Goal: Check status: Check status

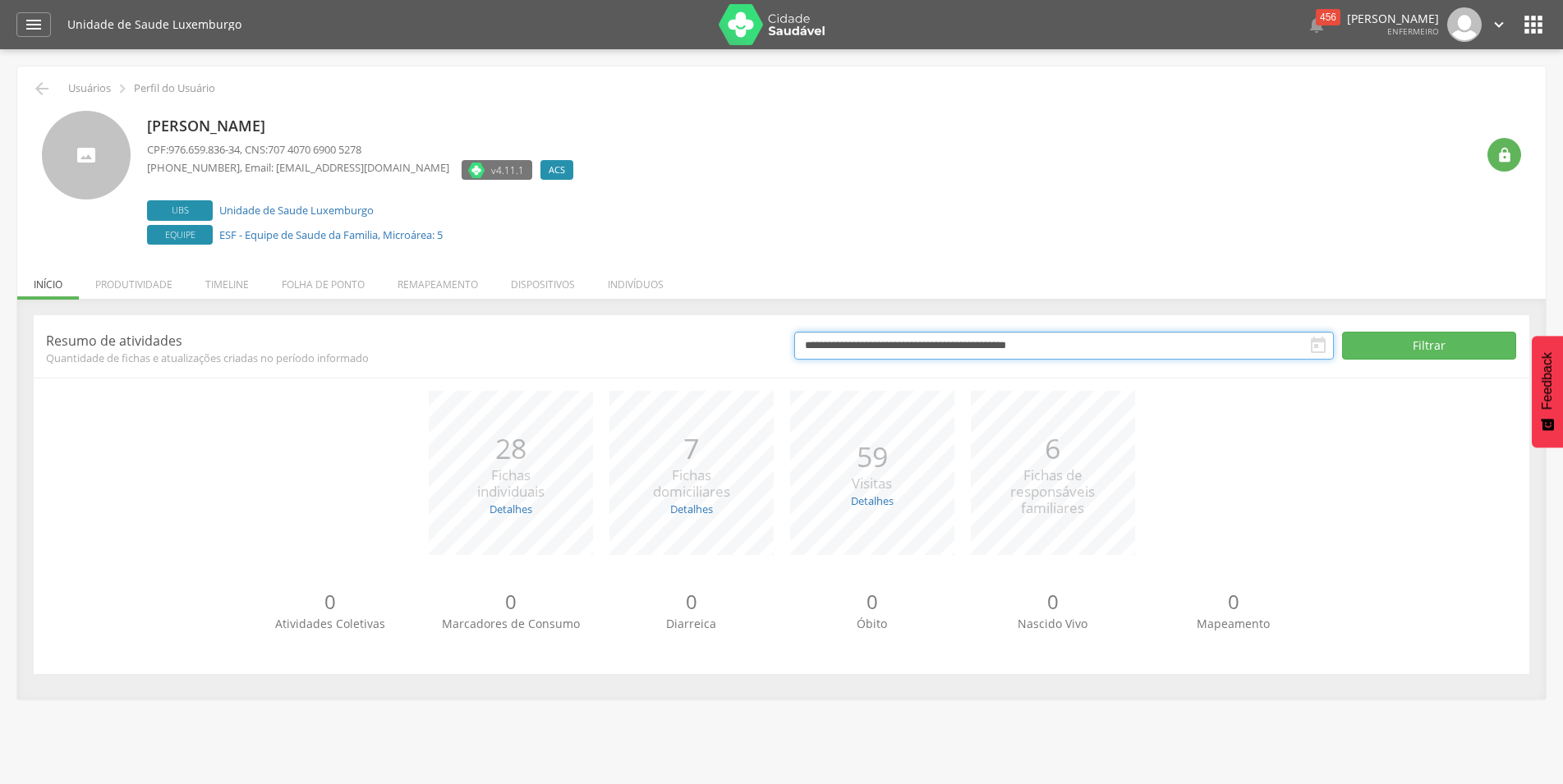
click at [1110, 343] on input "**********" at bounding box center [1064, 346] width 540 height 28
click at [802, 376] on span at bounding box center [808, 375] width 28 height 28
select select "*"
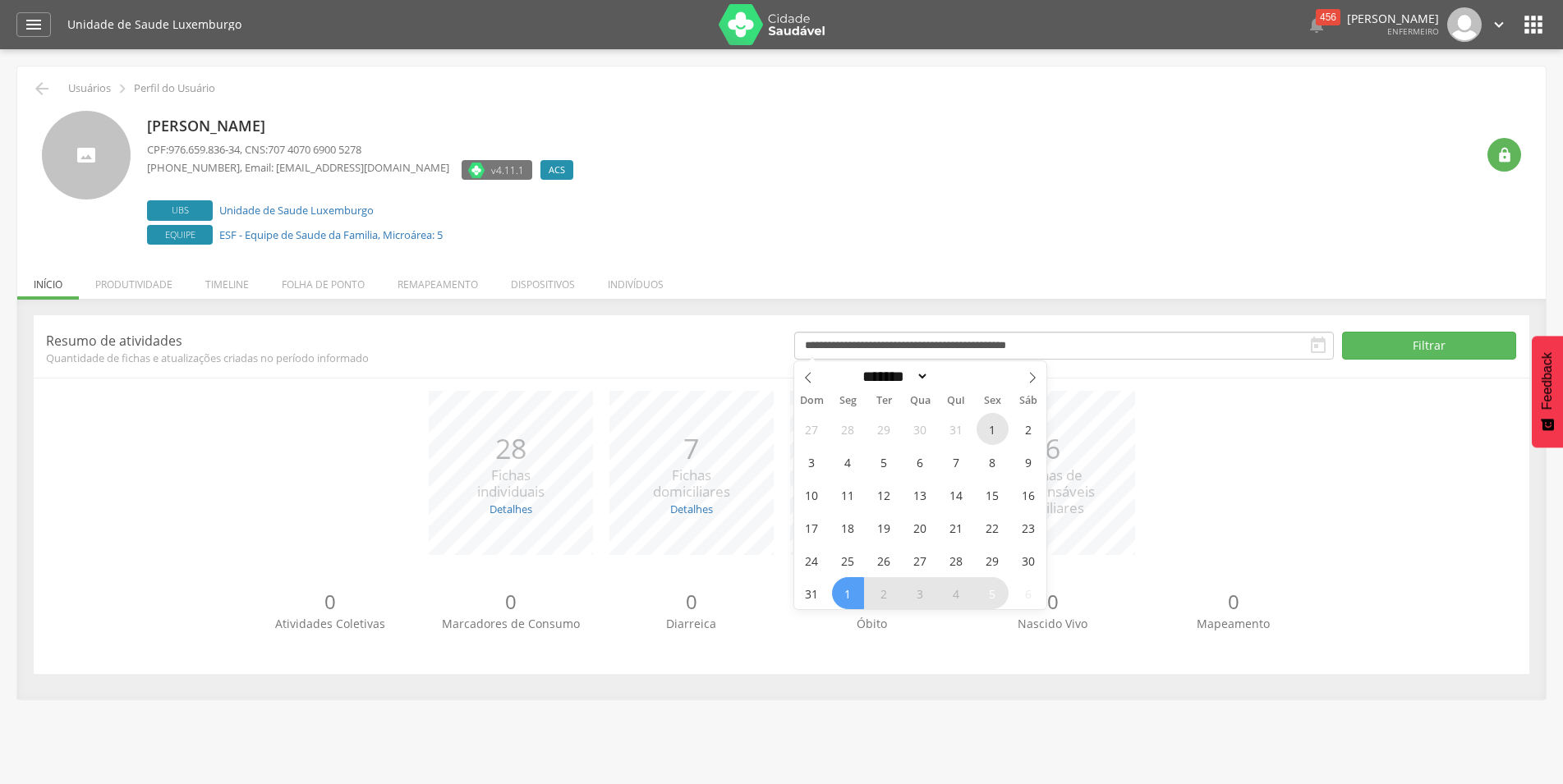
click at [985, 436] on span "1" at bounding box center [992, 429] width 32 height 32
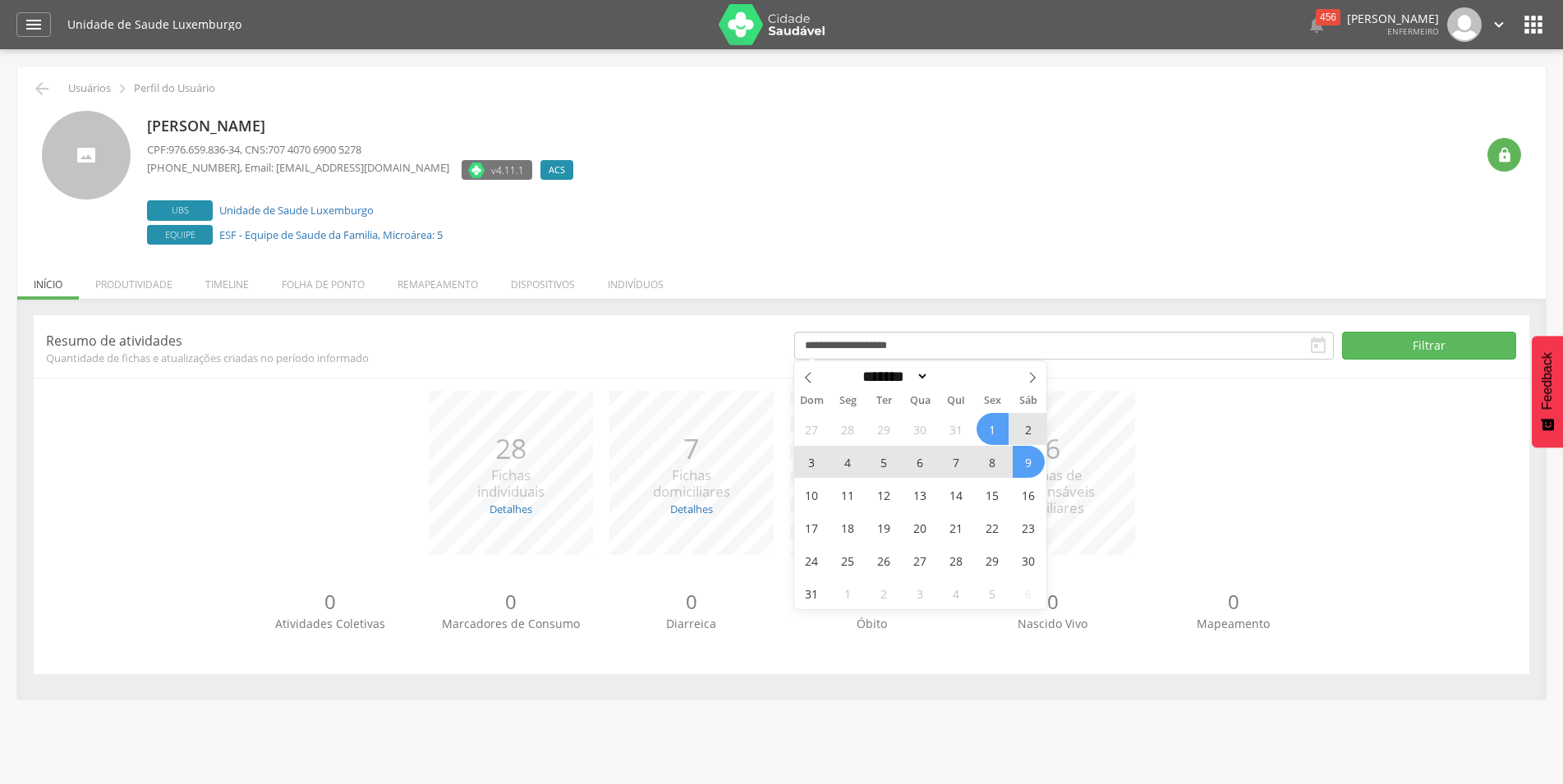
click at [1036, 467] on span "9" at bounding box center [1028, 462] width 32 height 32
type input "**********"
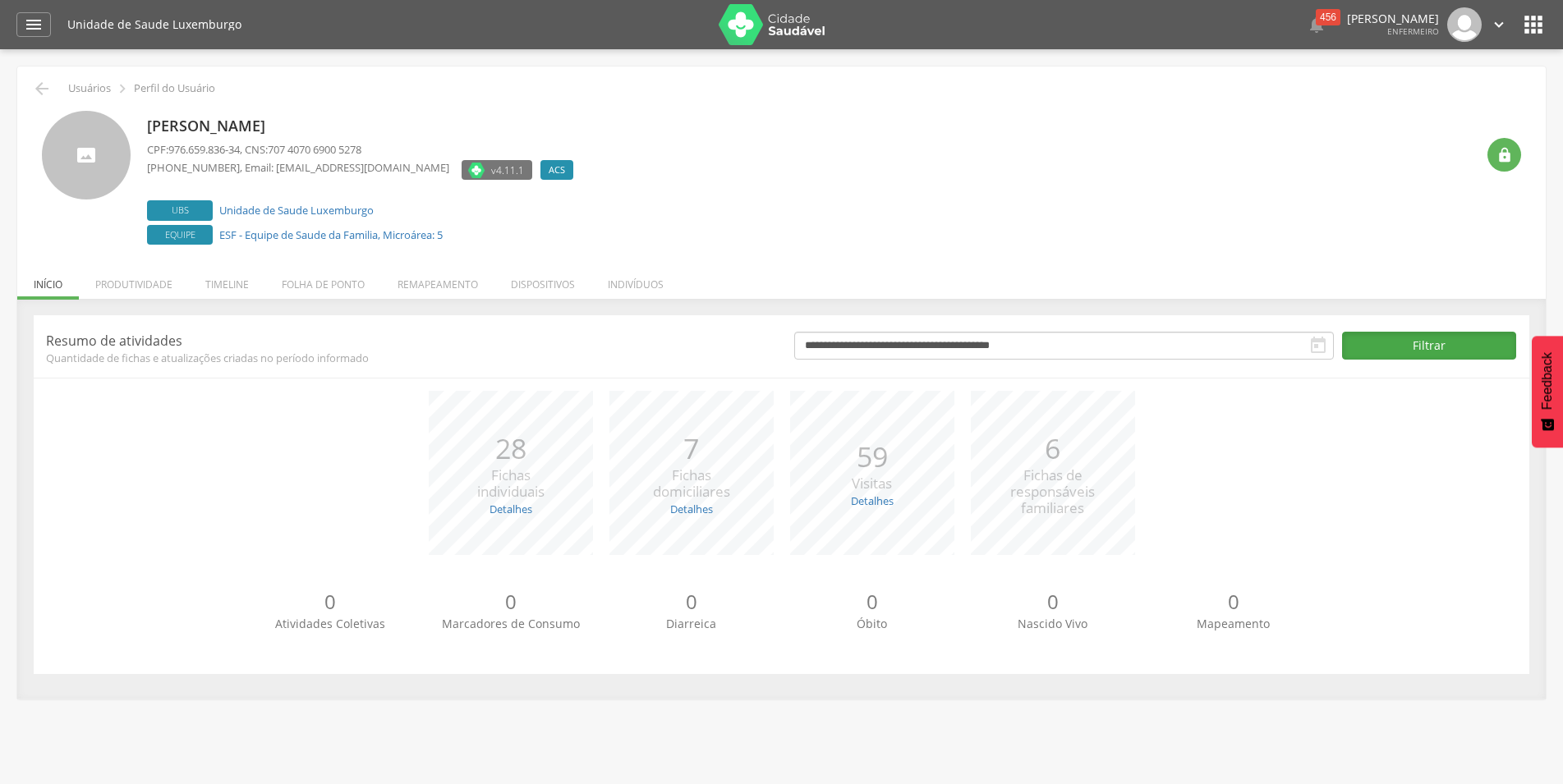
click at [1457, 353] on button "Filtrar" at bounding box center [1429, 346] width 174 height 28
click at [163, 282] on li "Produtividade" at bounding box center [133, 280] width 110 height 38
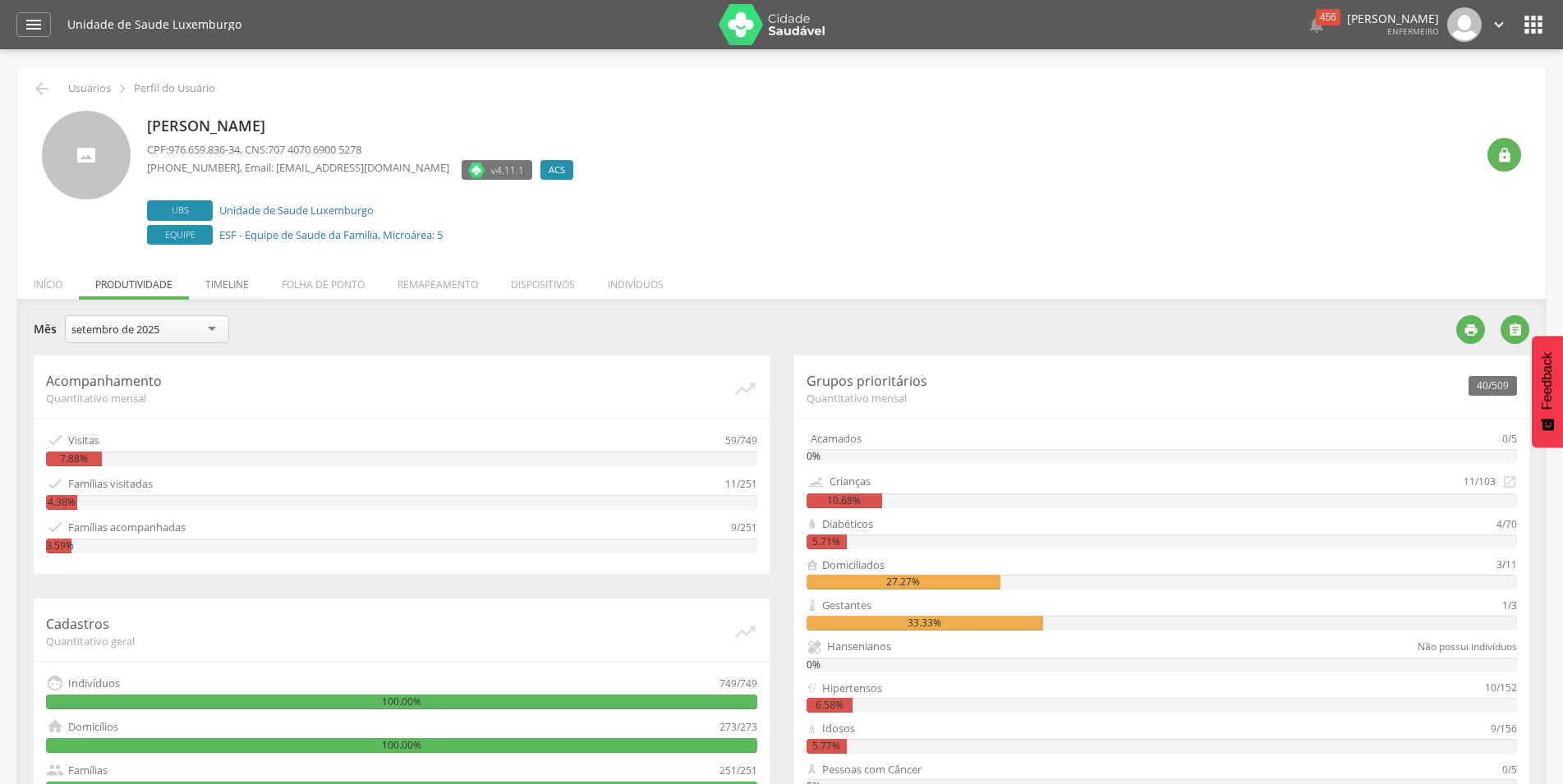
click at [249, 281] on li "Timeline" at bounding box center [227, 280] width 77 height 38
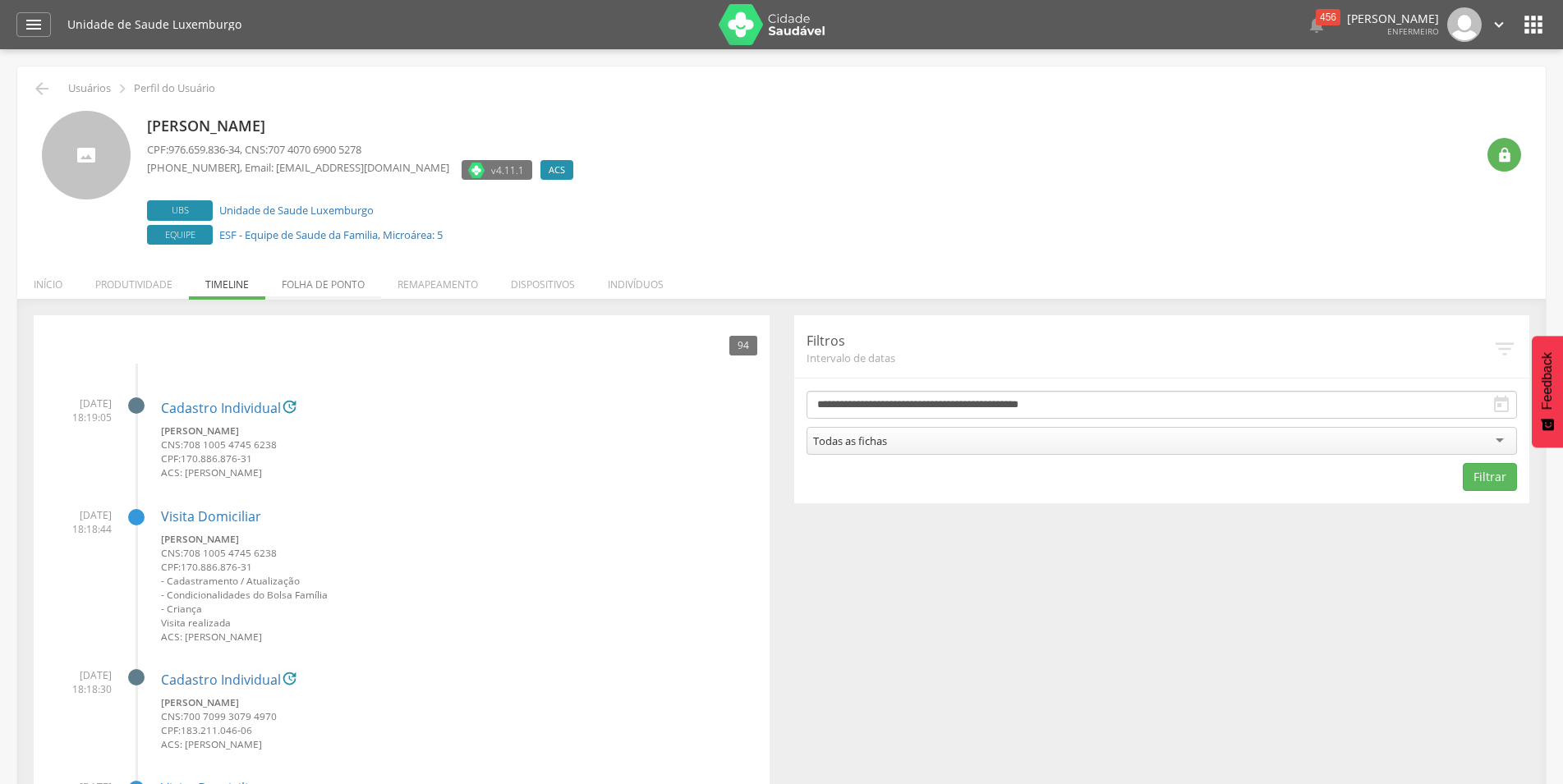
click at [362, 280] on li "Folha de ponto" at bounding box center [323, 280] width 116 height 38
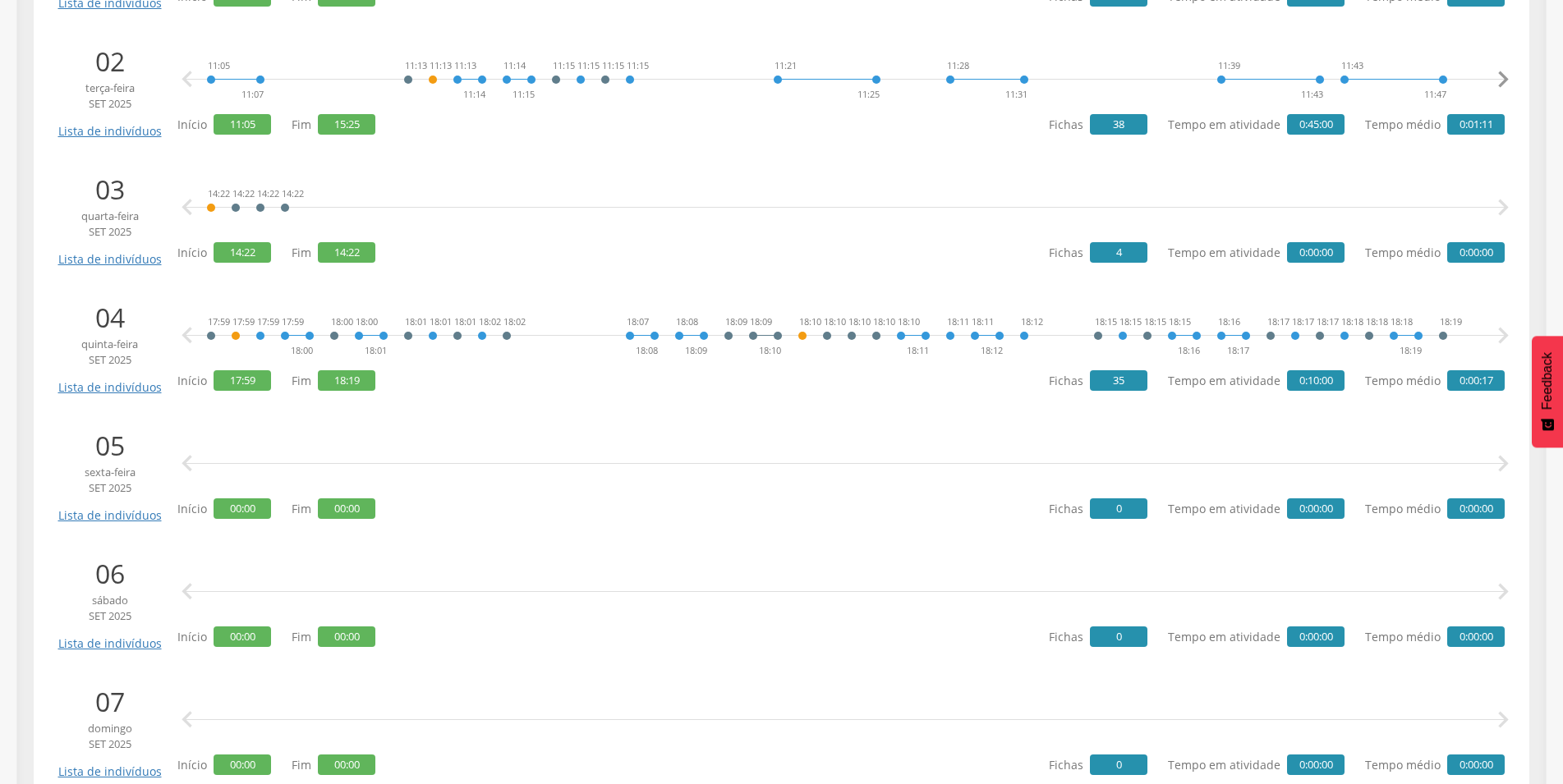
scroll to position [754, 0]
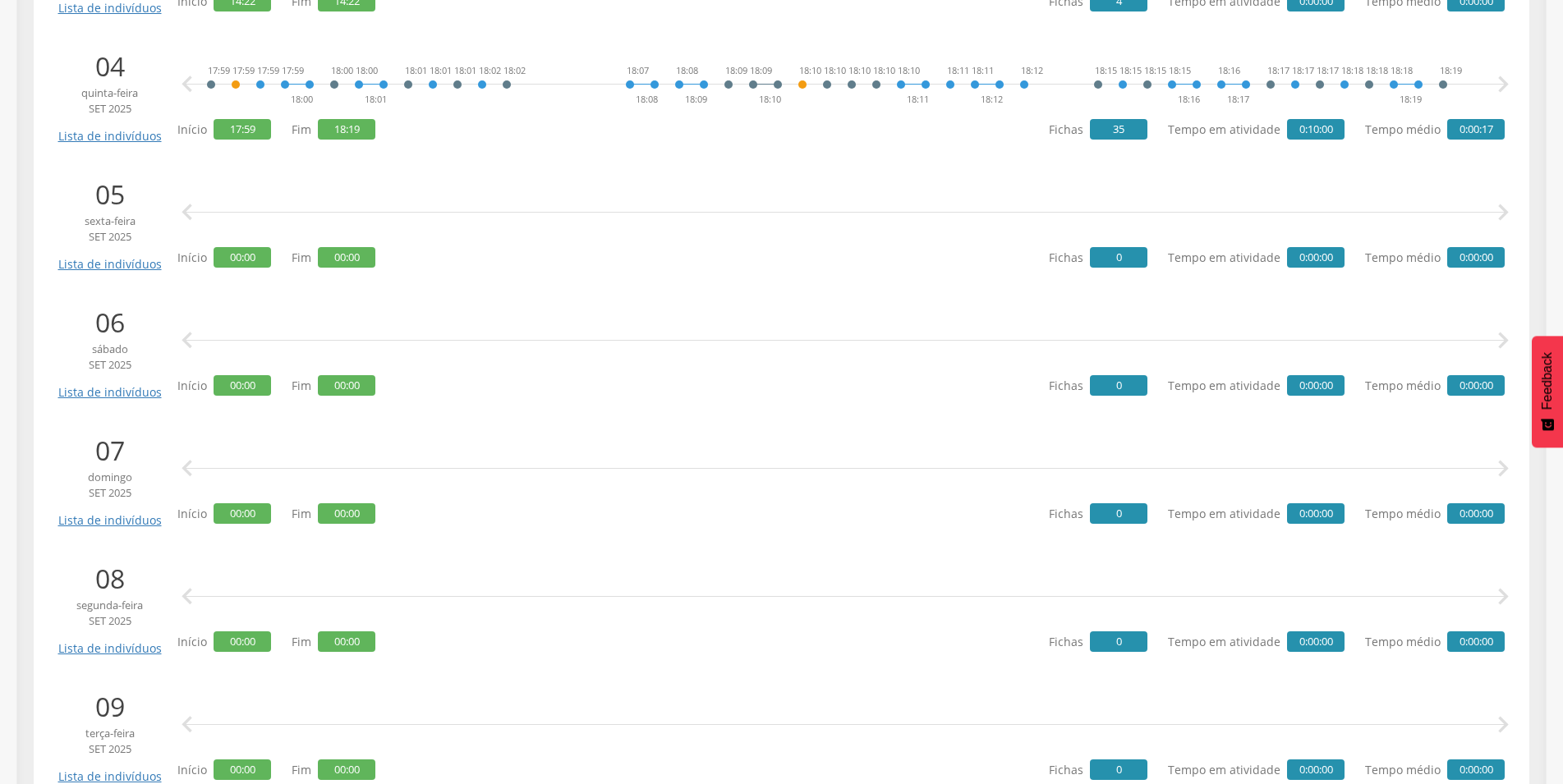
click at [1506, 340] on icon "" at bounding box center [1504, 340] width 33 height 33
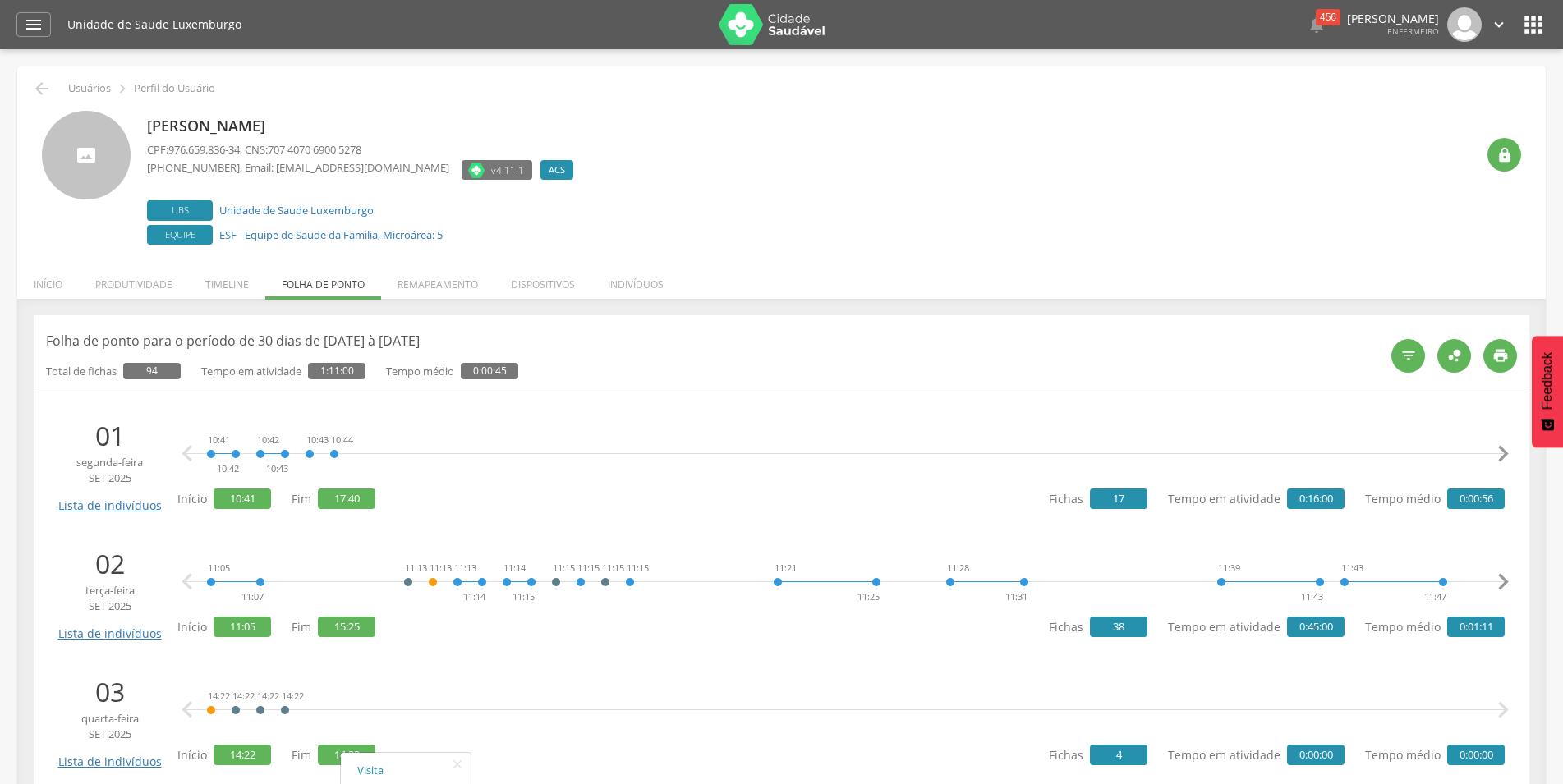
scroll to position [0, 0]
click at [1409, 356] on icon "" at bounding box center [1409, 356] width 16 height 16
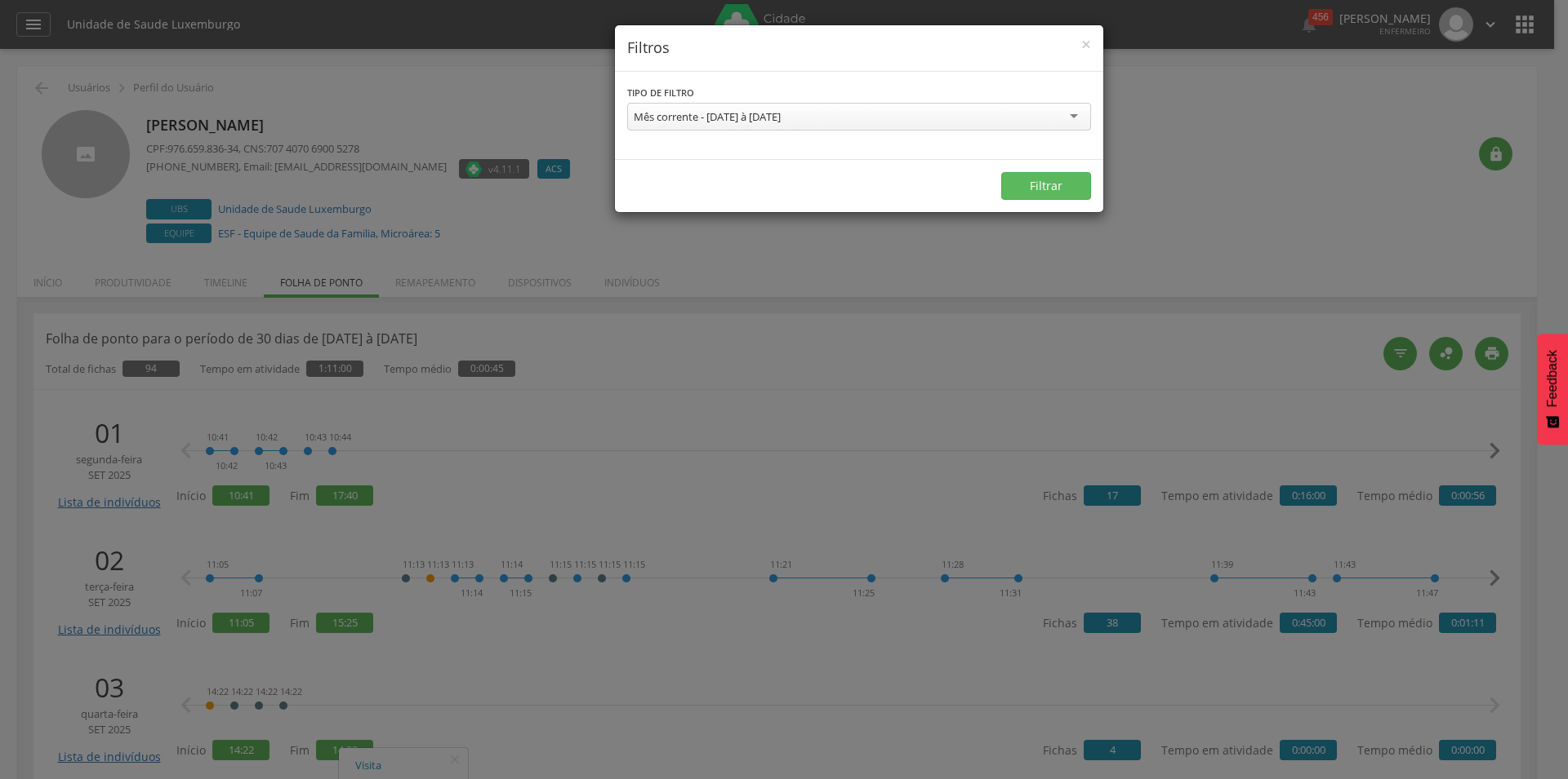
click at [1043, 115] on div "Mês corrente - [DATE] à [DATE]" at bounding box center [858, 116] width 464 height 28
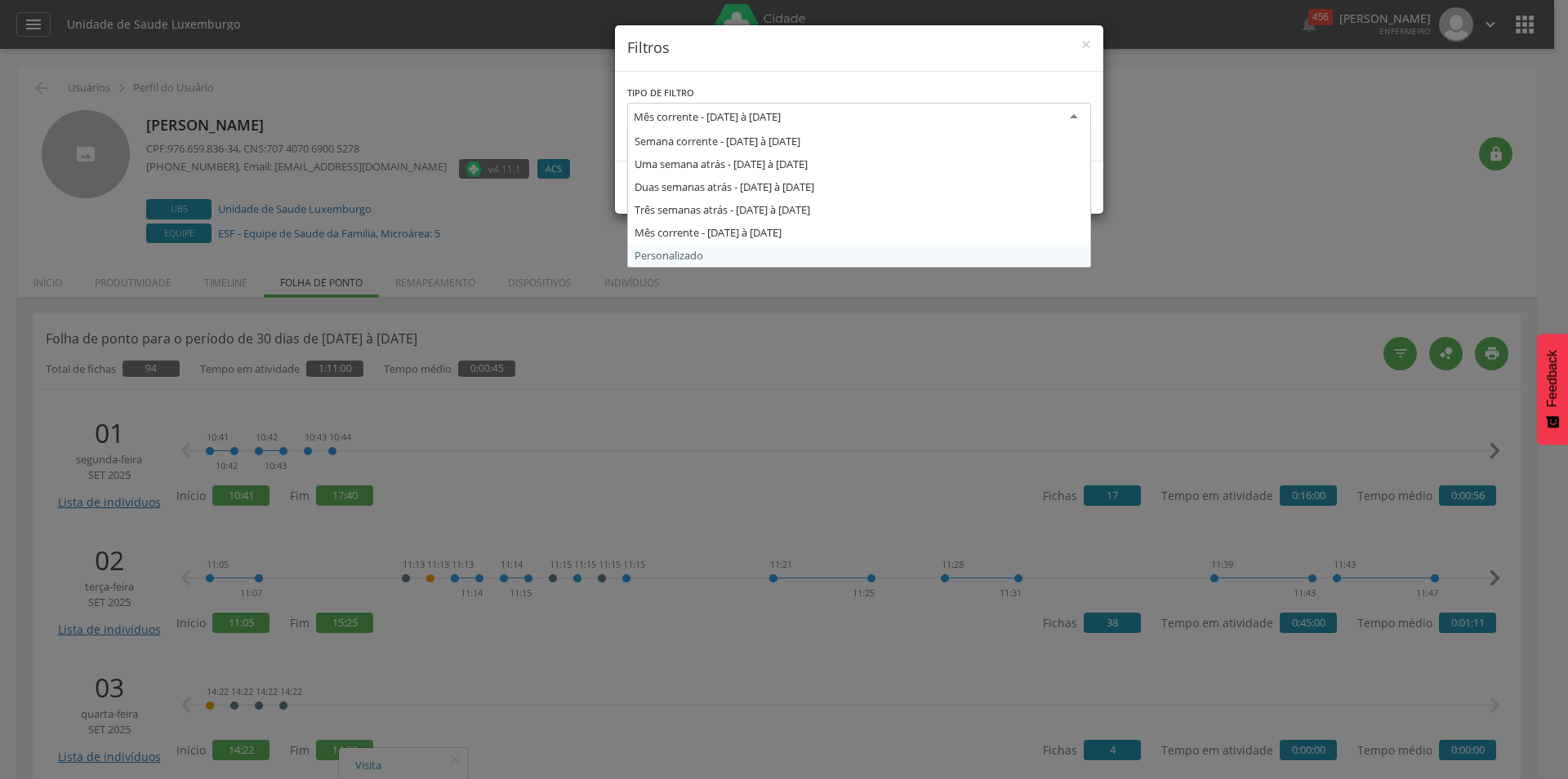
click at [712, 215] on form "**********" at bounding box center [859, 142] width 488 height 142
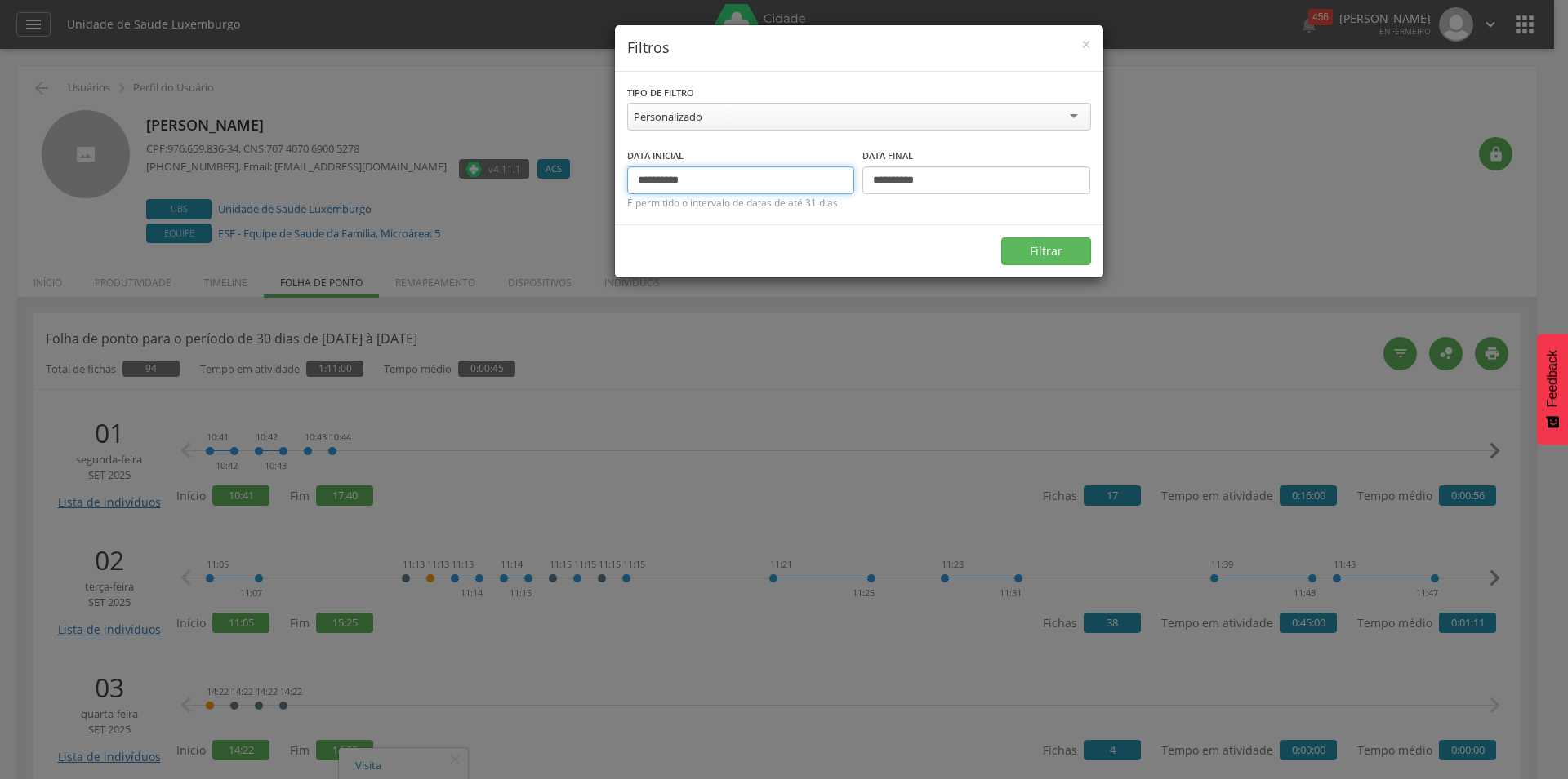
drag, startPoint x: 642, startPoint y: 180, endPoint x: 704, endPoint y: 180, distance: 62.0
click at [704, 180] on input "**********" at bounding box center [740, 180] width 228 height 28
type input "*"
type input "**********"
drag, startPoint x: 884, startPoint y: 184, endPoint x: 977, endPoint y: 170, distance: 94.0
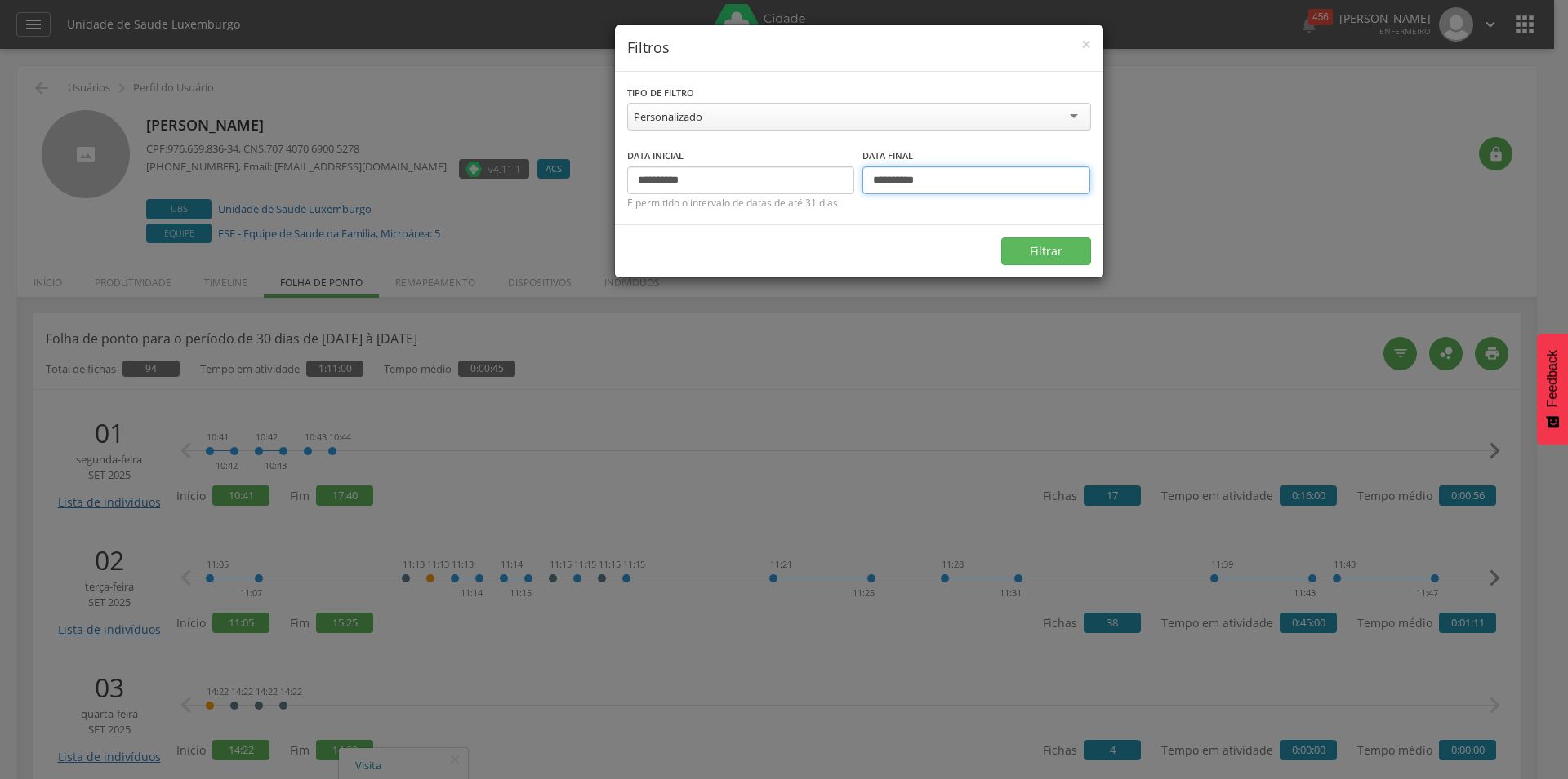
click at [977, 170] on input "**********" at bounding box center [975, 180] width 228 height 28
type input "**********"
click at [1037, 244] on button "Filtrar" at bounding box center [1045, 251] width 90 height 28
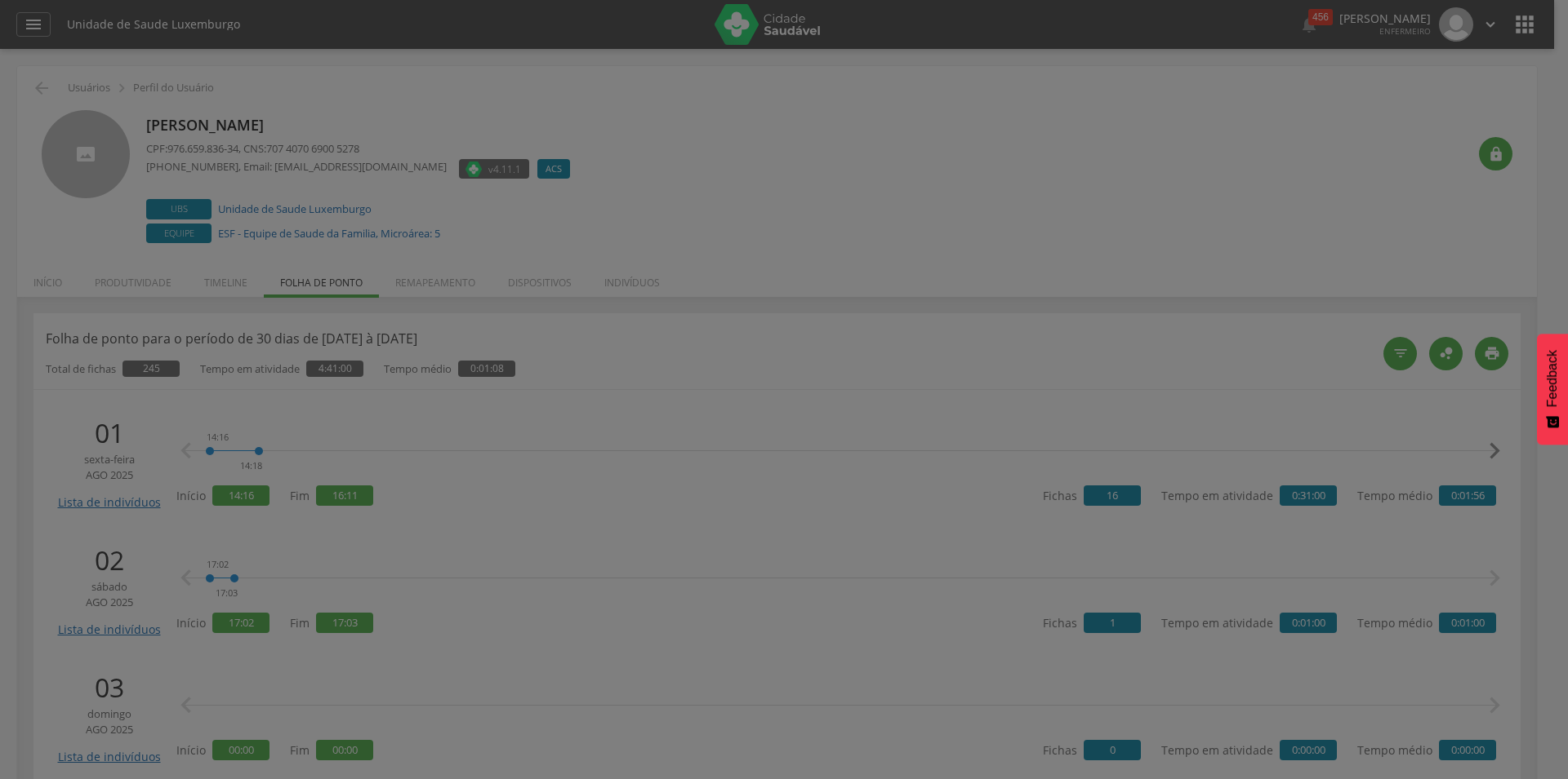
type input "**********"
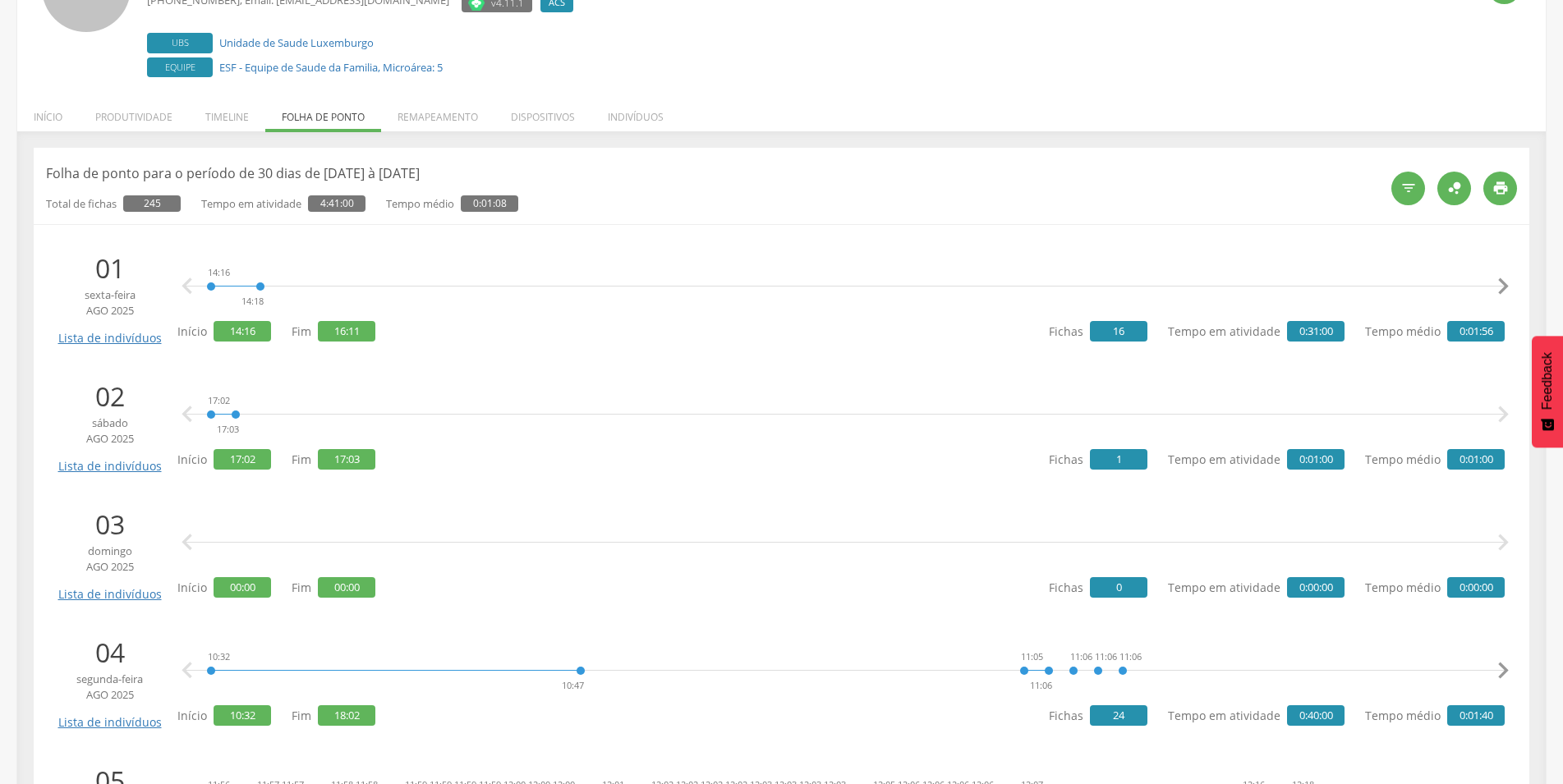
scroll to position [503, 0]
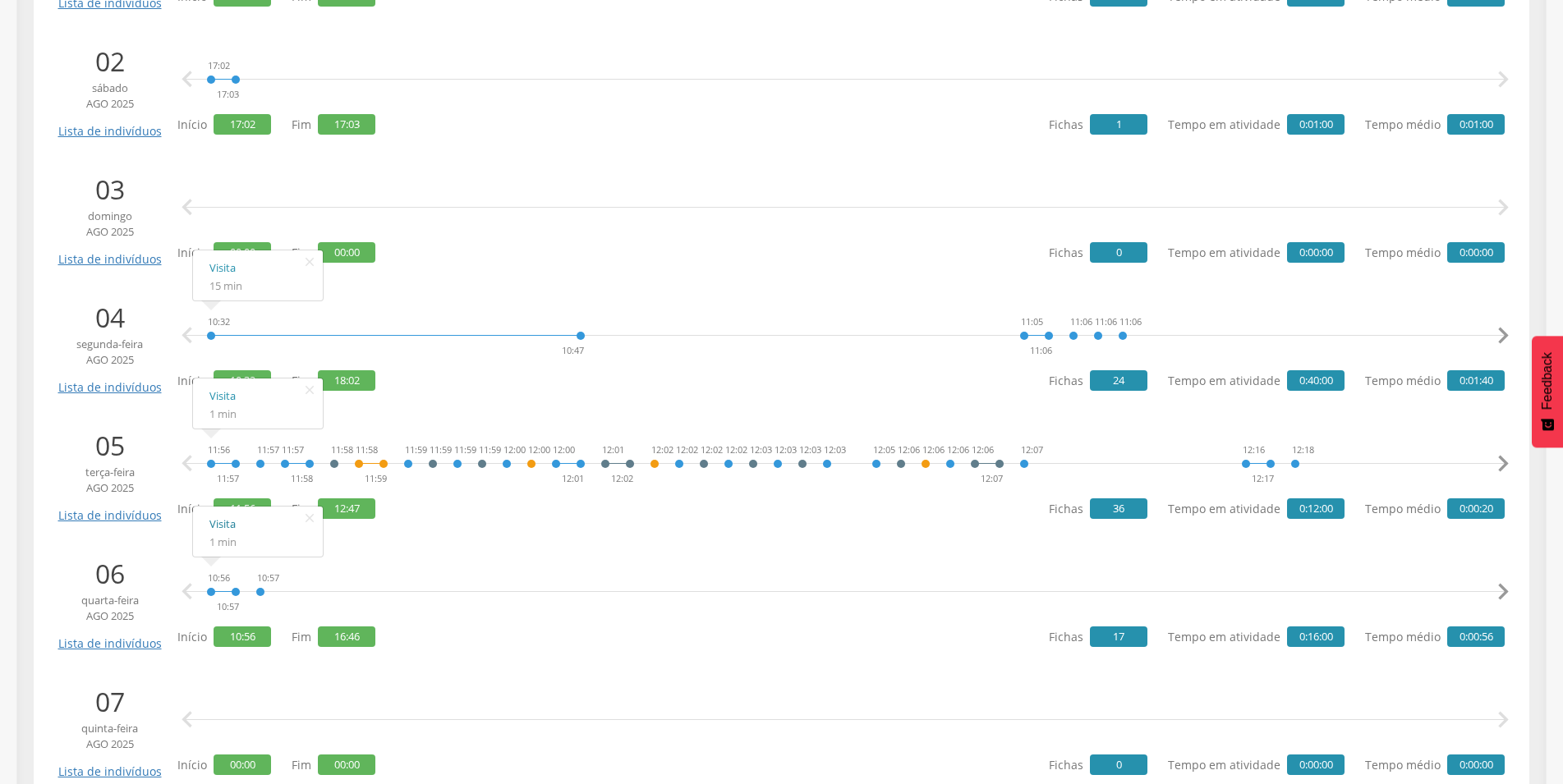
click at [220, 522] on link "Visita" at bounding box center [257, 524] width 97 height 20
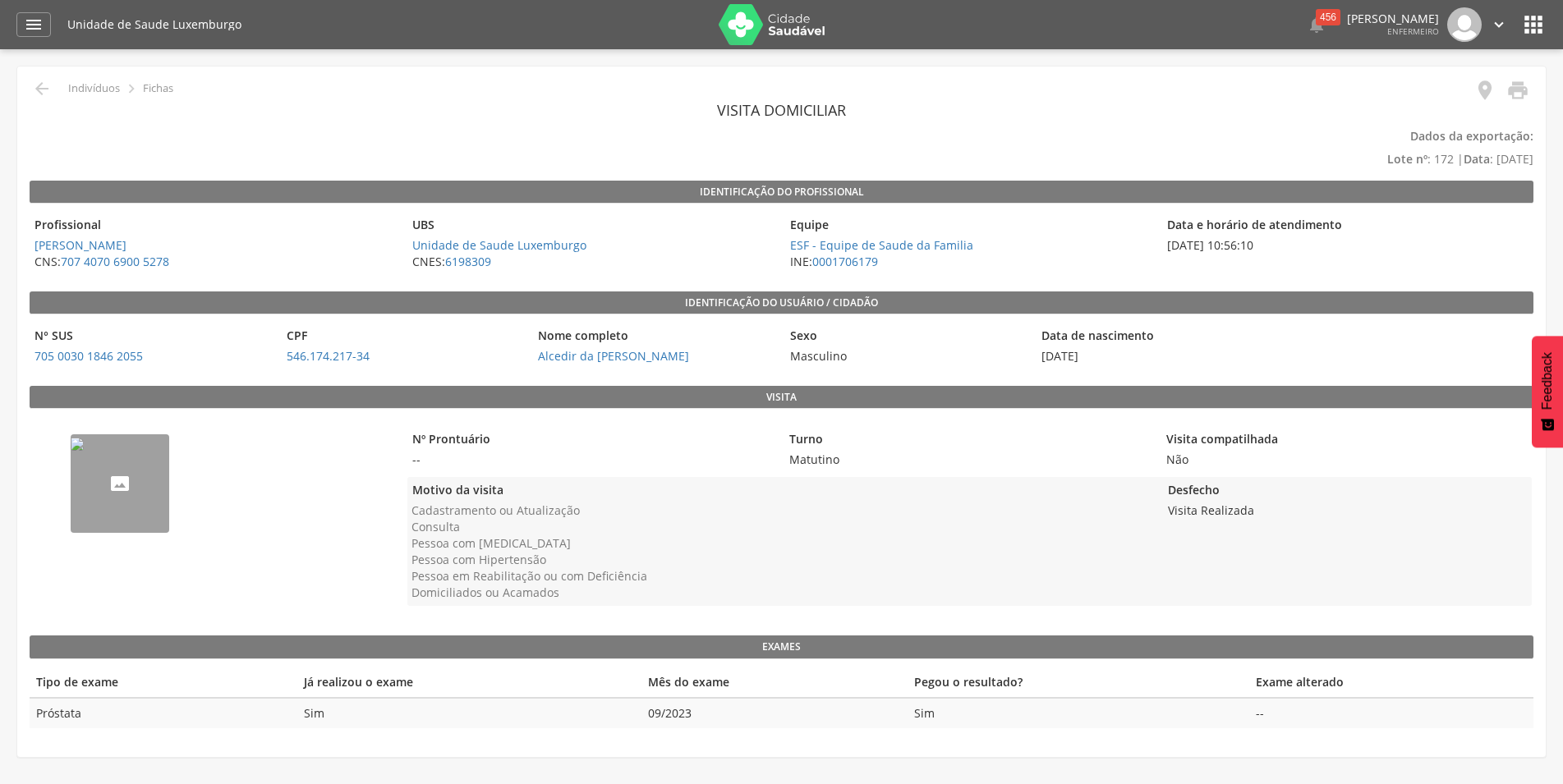
click at [84, 451] on img "--" at bounding box center [77, 444] width 13 height 13
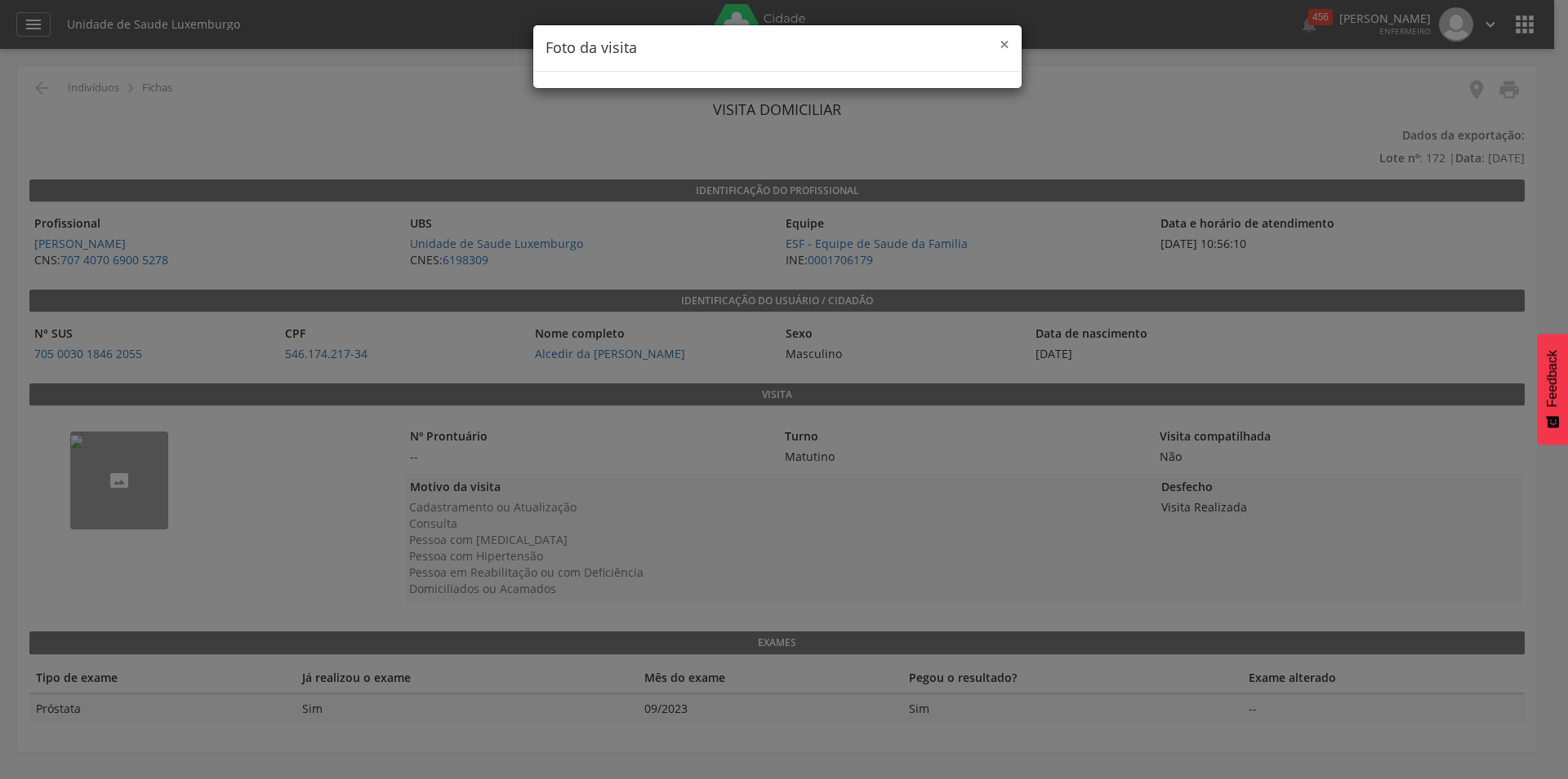
click at [1005, 42] on span "×" at bounding box center [1004, 44] width 10 height 23
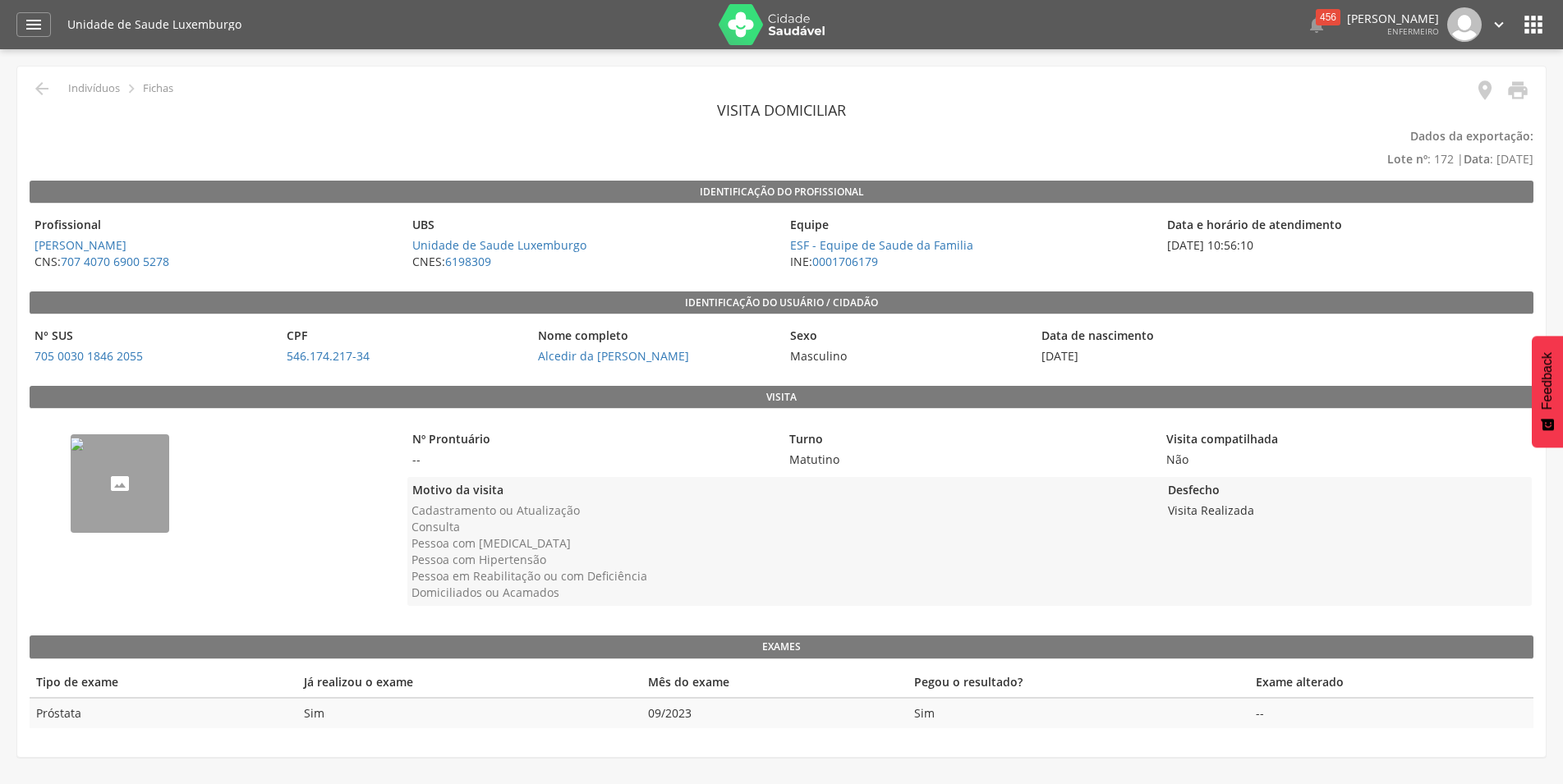
drag, startPoint x: 1228, startPoint y: 249, endPoint x: 1199, endPoint y: 283, distance: 44.7
click at [1310, 260] on div "Data e horário de atendimento 06/08/2025 10:56:10" at bounding box center [1347, 243] width 370 height 63
click at [84, 451] on img "--" at bounding box center [77, 444] width 13 height 13
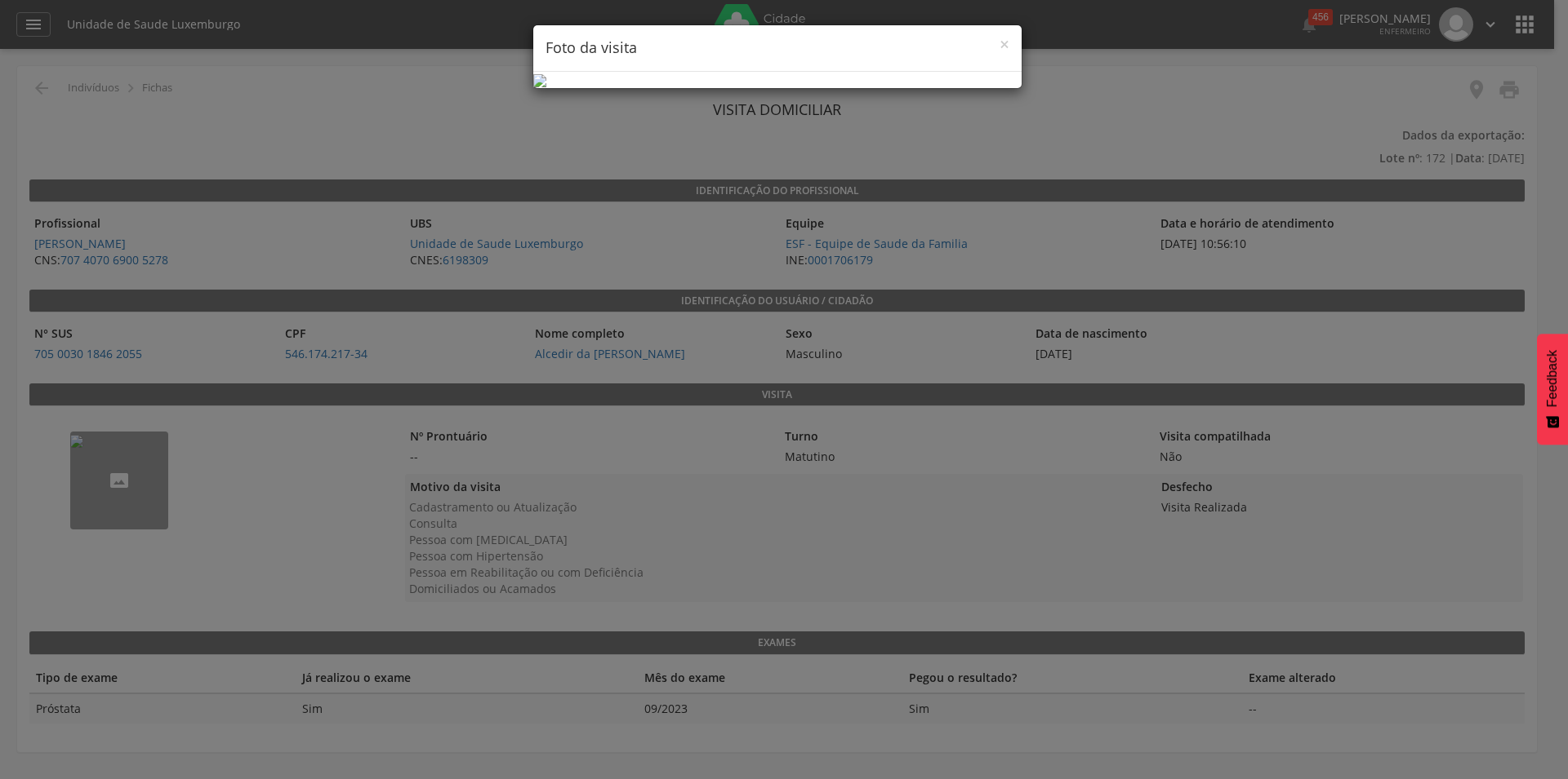
click at [546, 87] on img at bounding box center [540, 81] width 13 height 13
drag, startPoint x: 825, startPoint y: 324, endPoint x: 827, endPoint y: 315, distance: 9.2
click at [546, 87] on img at bounding box center [540, 81] width 13 height 13
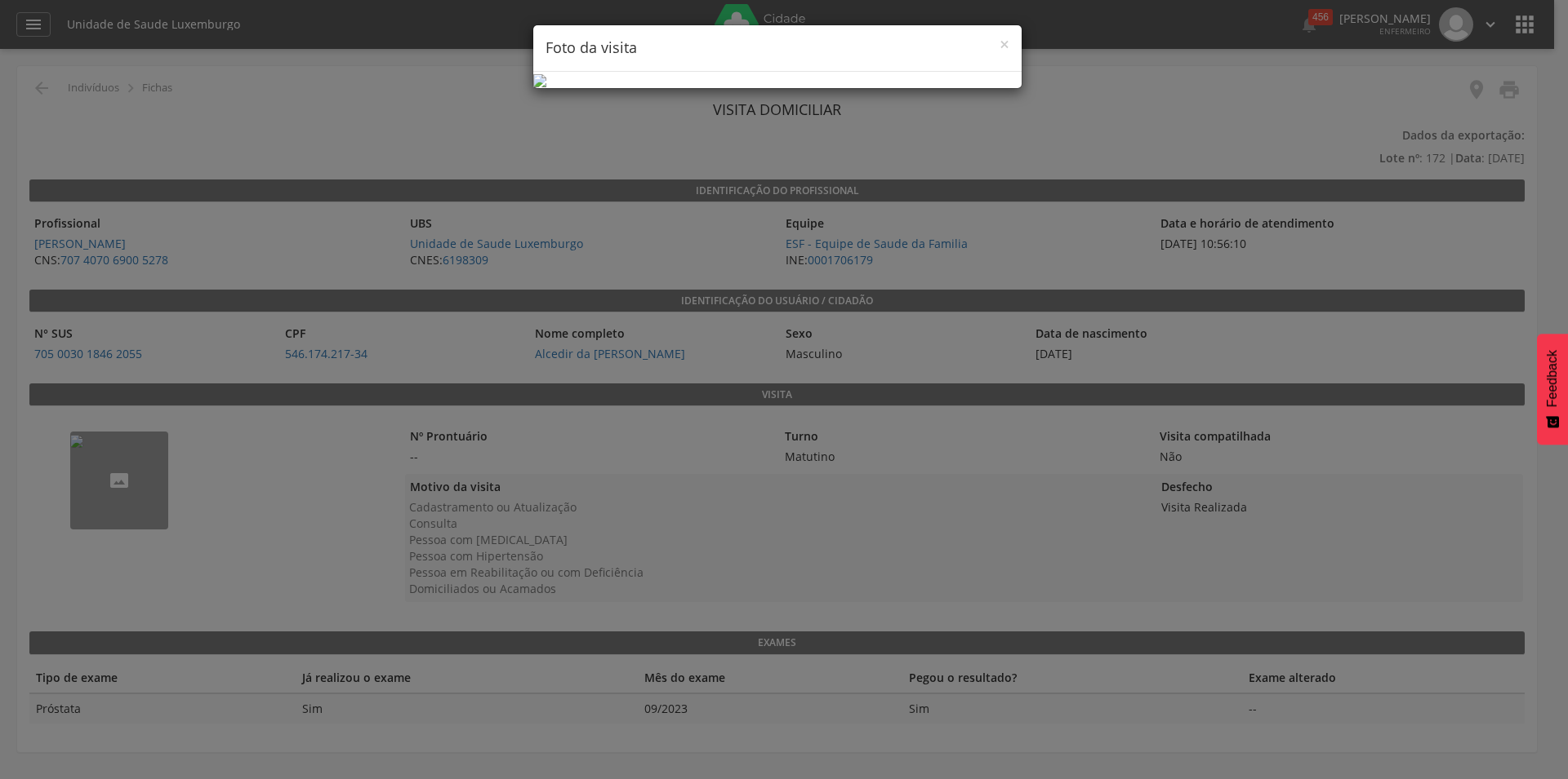
click at [1013, 53] on div "× Foto da visita" at bounding box center [778, 48] width 488 height 46
click at [1002, 44] on span "×" at bounding box center [1004, 44] width 10 height 23
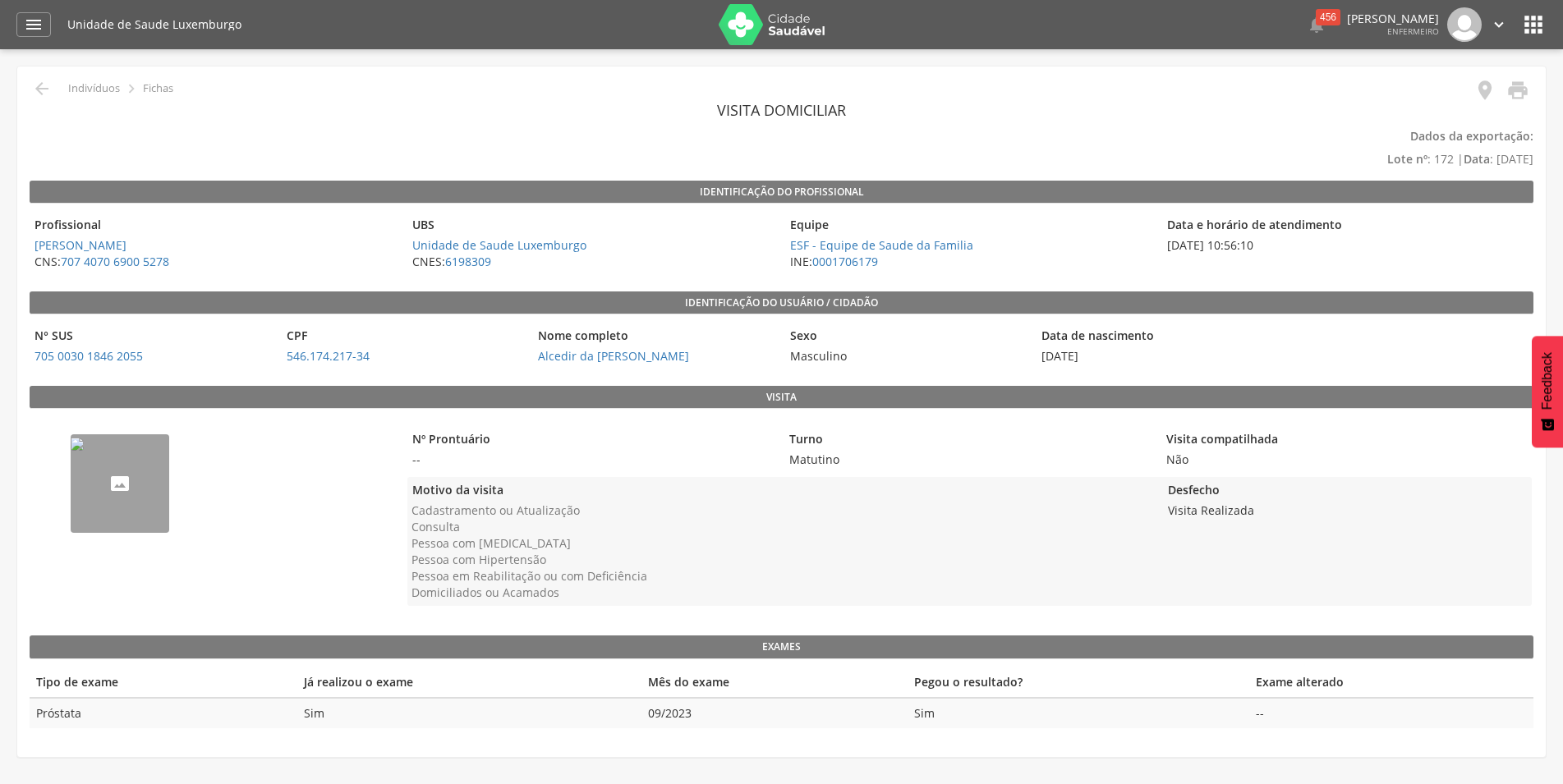
click at [84, 451] on img "--" at bounding box center [77, 444] width 13 height 13
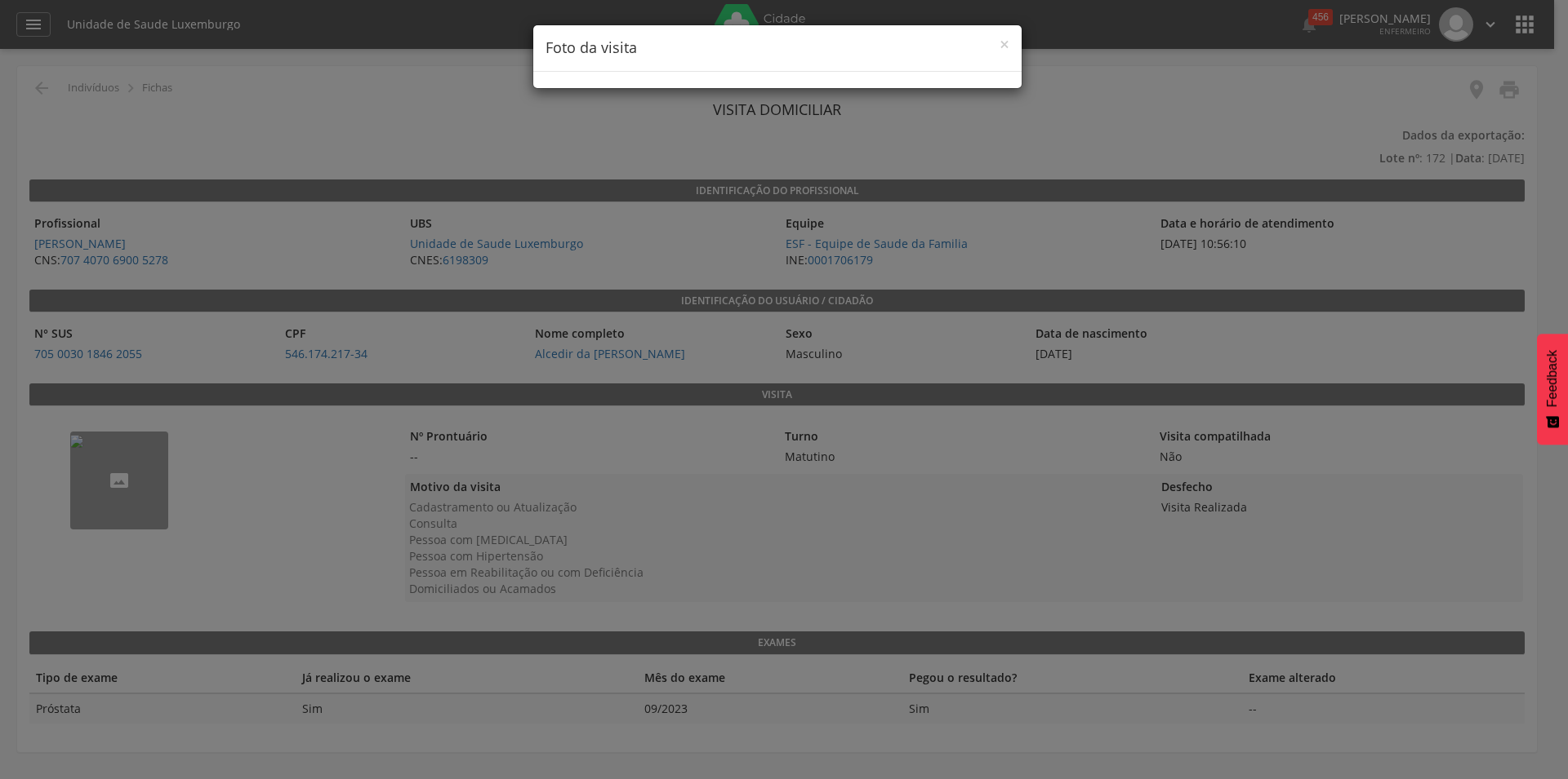
click at [753, 81] on img at bounding box center [778, 81] width 488 height 0
click at [738, 81] on img at bounding box center [778, 81] width 488 height 0
click at [995, 44] on h4 "Foto da visita" at bounding box center [777, 47] width 464 height 21
click at [1013, 40] on div "× Foto da visita" at bounding box center [778, 48] width 488 height 46
click at [1002, 44] on span "×" at bounding box center [1004, 44] width 10 height 23
